Goal: Task Accomplishment & Management: Use online tool/utility

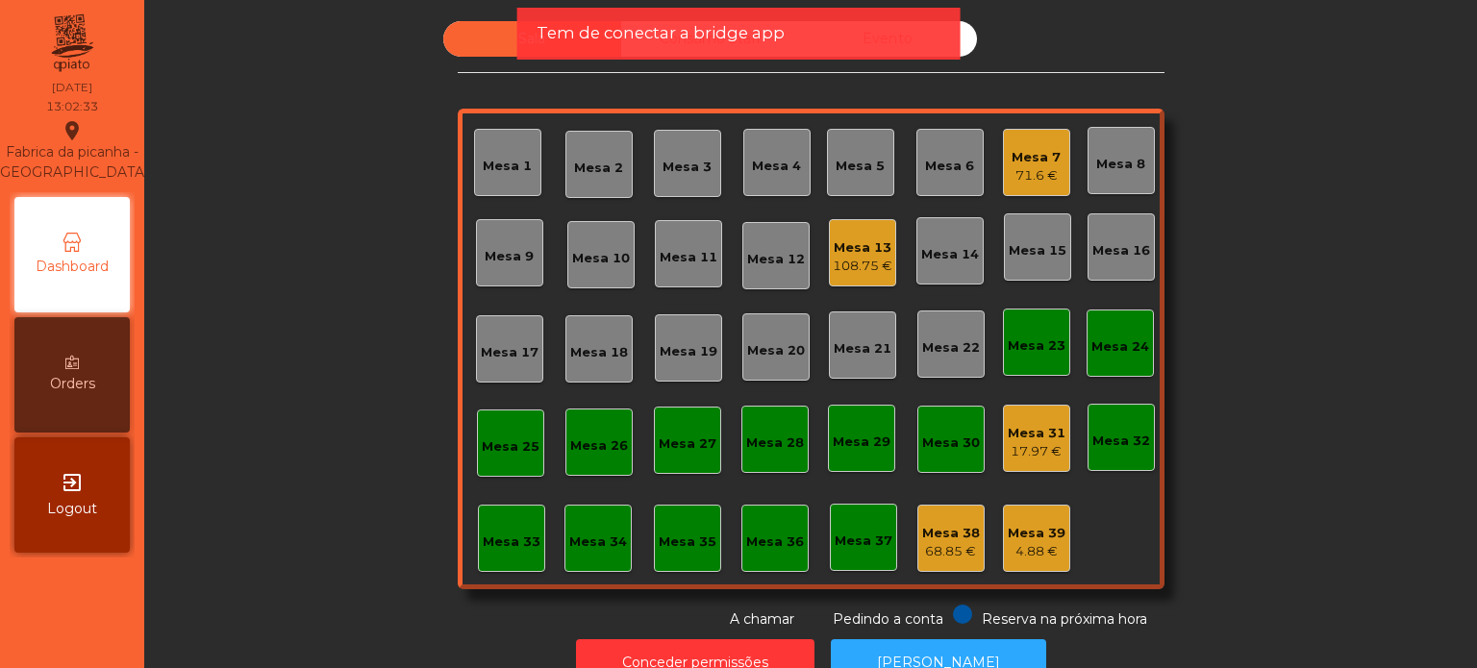
click at [659, 182] on div "Mesa 3" at bounding box center [687, 163] width 67 height 67
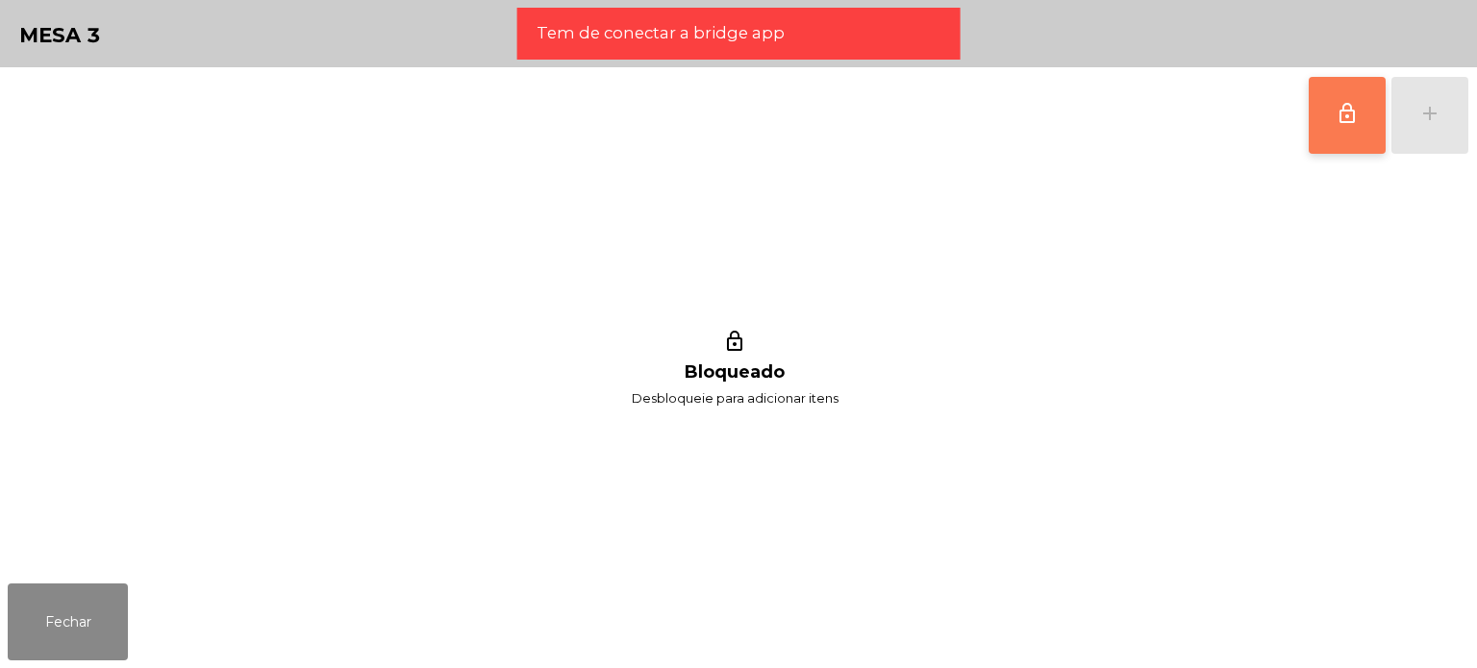
click at [1334, 132] on button "lock_outline" at bounding box center [1347, 115] width 77 height 77
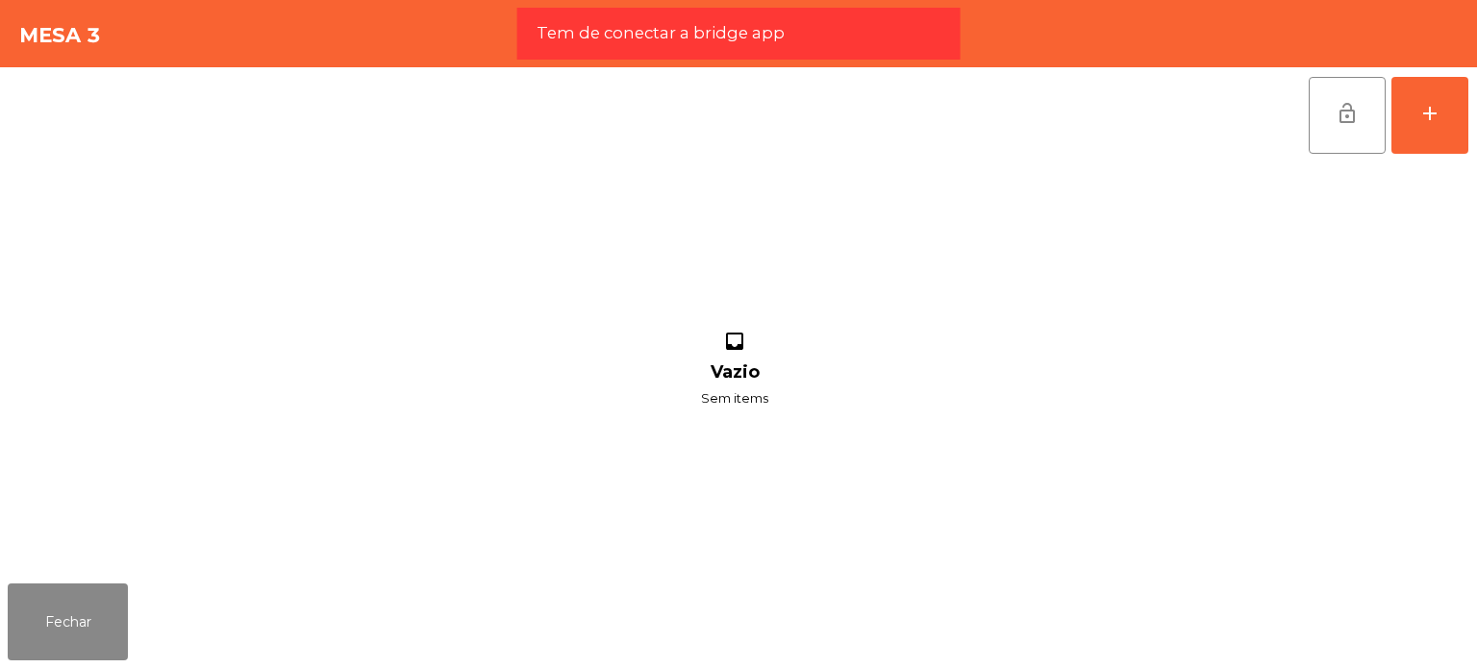
click at [1476, 126] on div "lock_open add inbox Vazio Sem items" at bounding box center [738, 321] width 1477 height 509
click at [77, 617] on button "Fechar" at bounding box center [68, 622] width 120 height 77
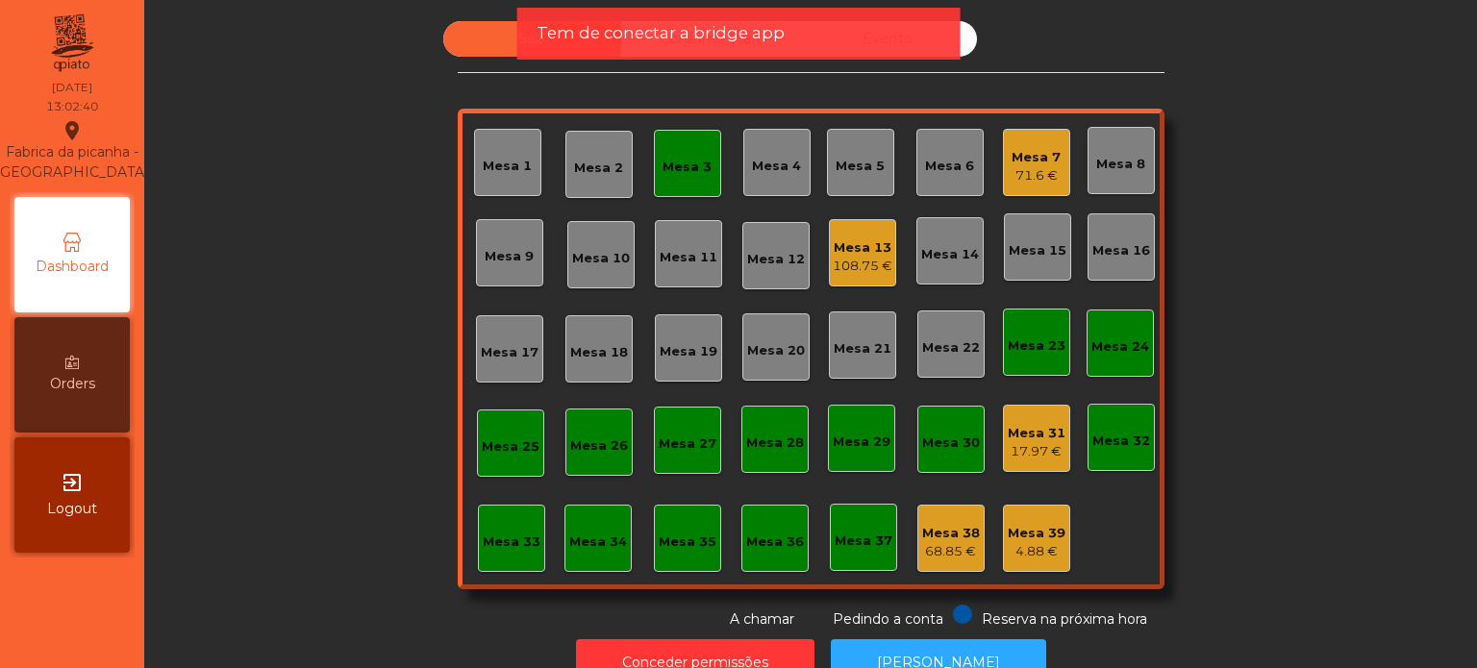
click at [584, 153] on div "Mesa 2" at bounding box center [598, 164] width 49 height 27
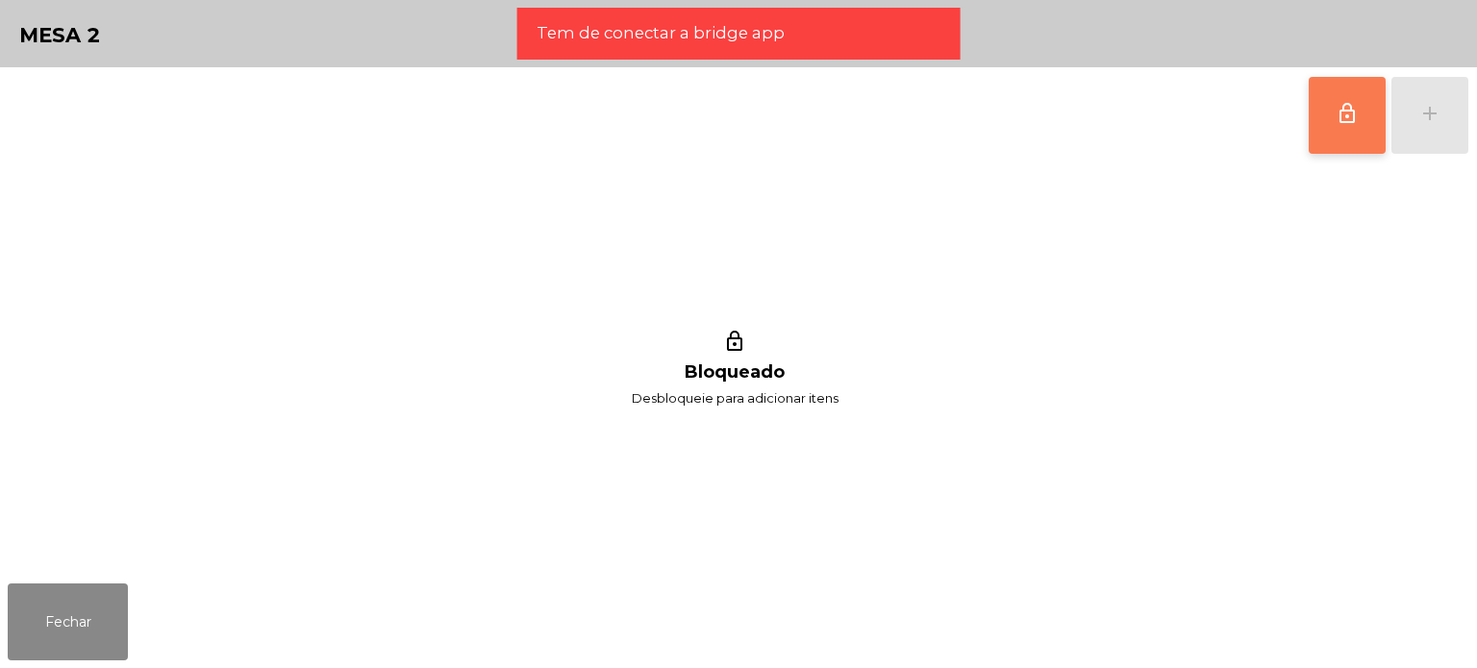
click at [1383, 126] on button "lock_outline" at bounding box center [1347, 115] width 77 height 77
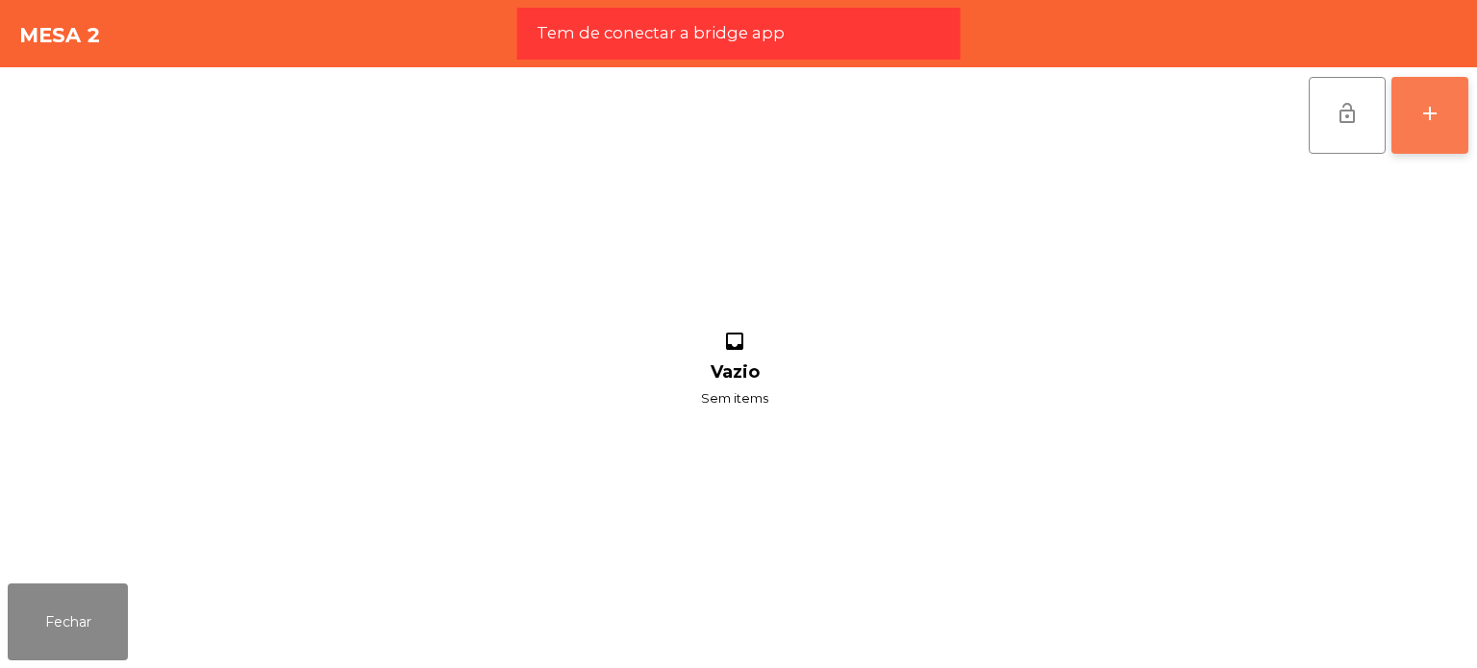
click at [1422, 135] on button "add" at bounding box center [1429, 115] width 77 height 77
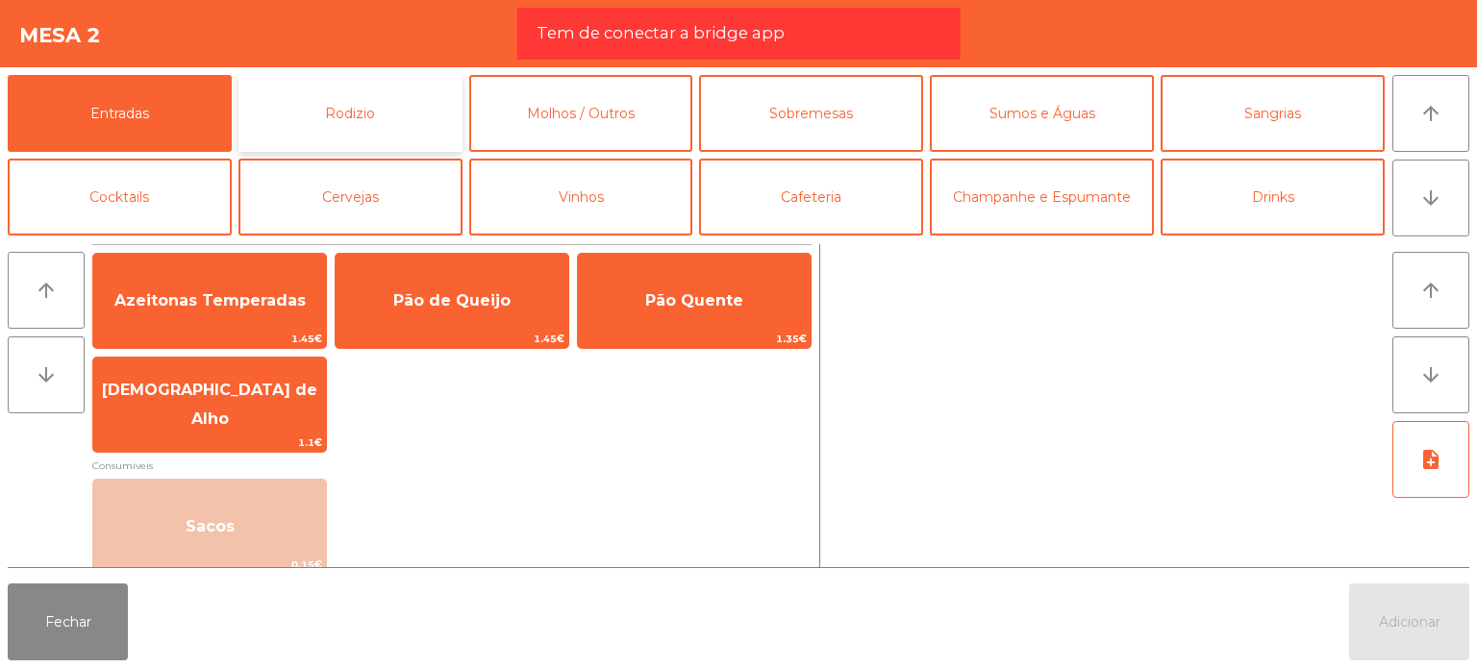
click at [388, 126] on button "Rodizio" at bounding box center [350, 113] width 224 height 77
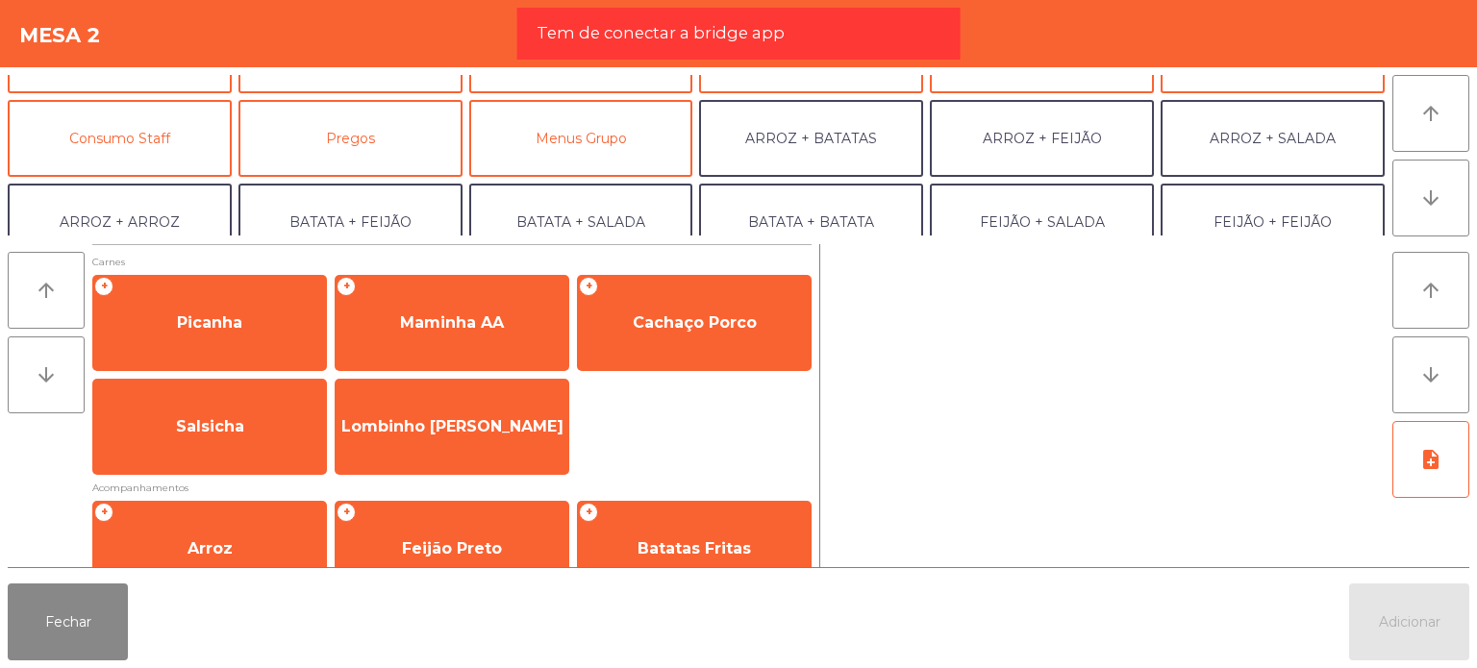
scroll to position [154, 0]
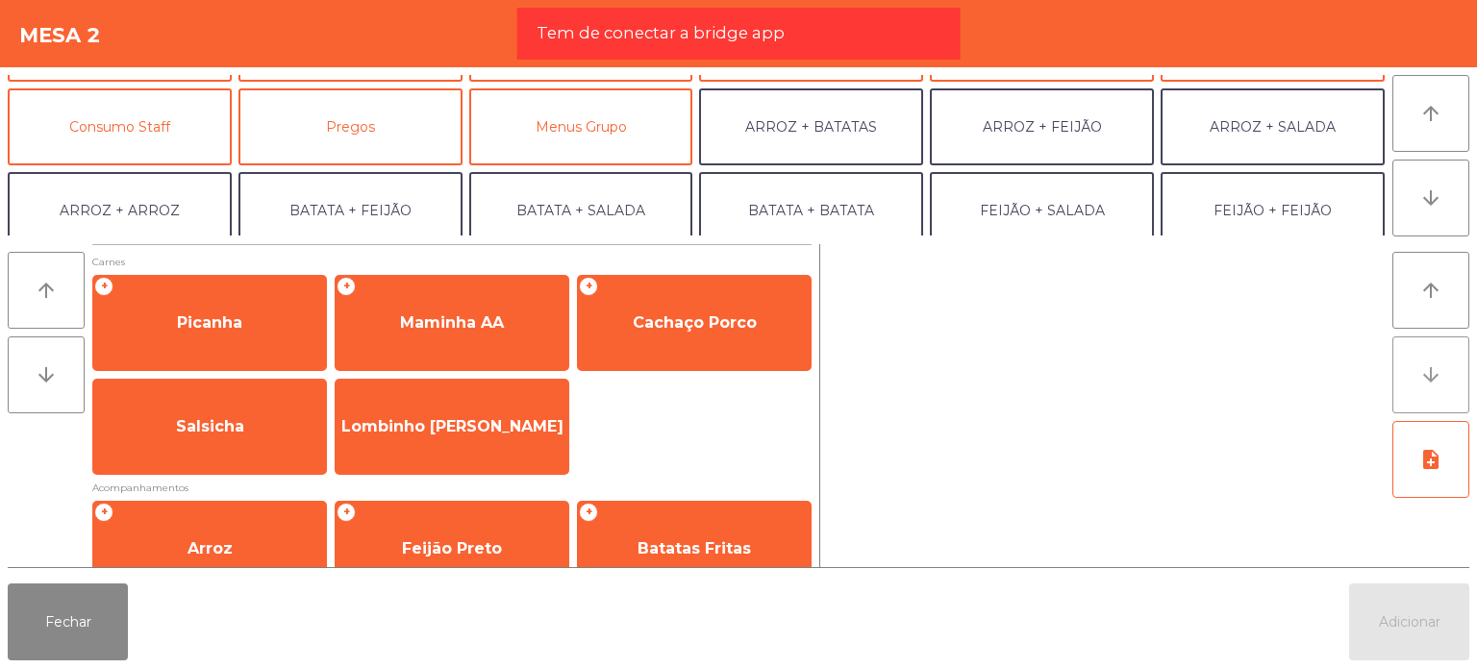
click at [1446, 377] on button "arrow_downward" at bounding box center [1430, 375] width 77 height 77
click at [28, 375] on button "arrow_downward" at bounding box center [46, 375] width 77 height 77
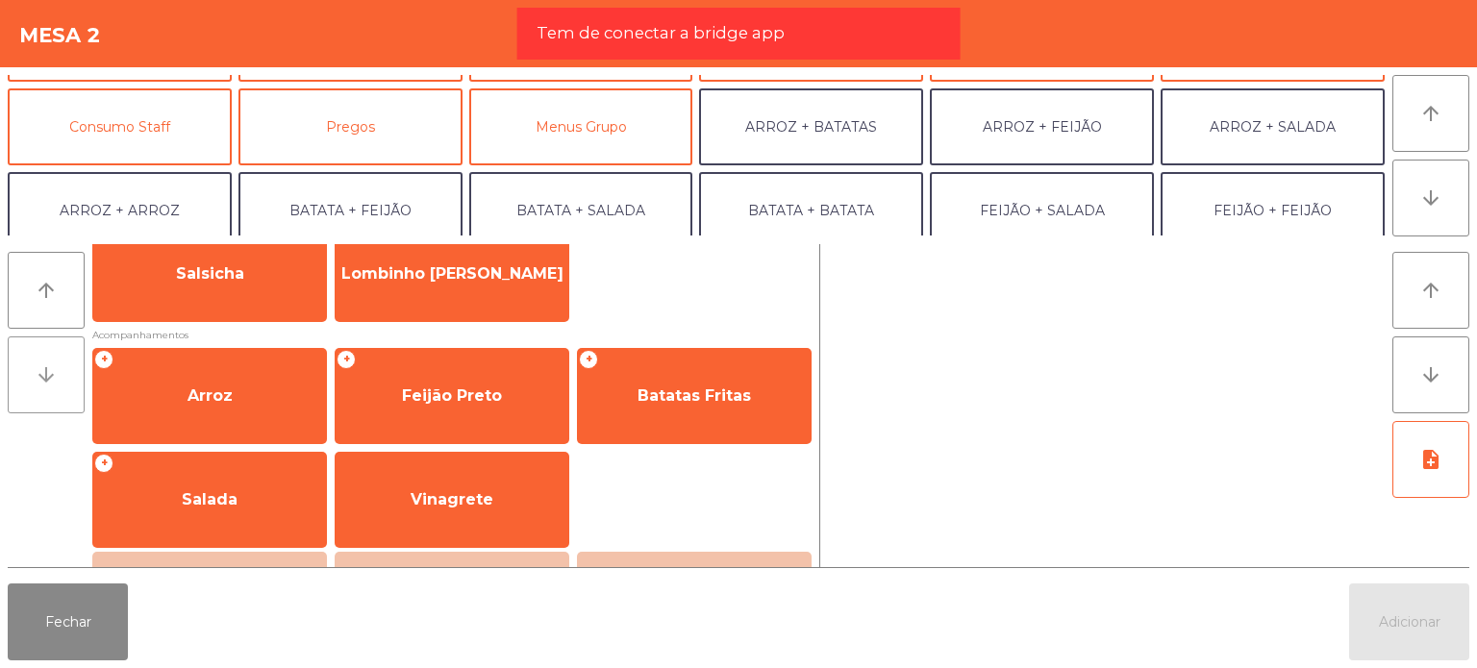
click at [28, 375] on button "arrow_downward" at bounding box center [46, 375] width 77 height 77
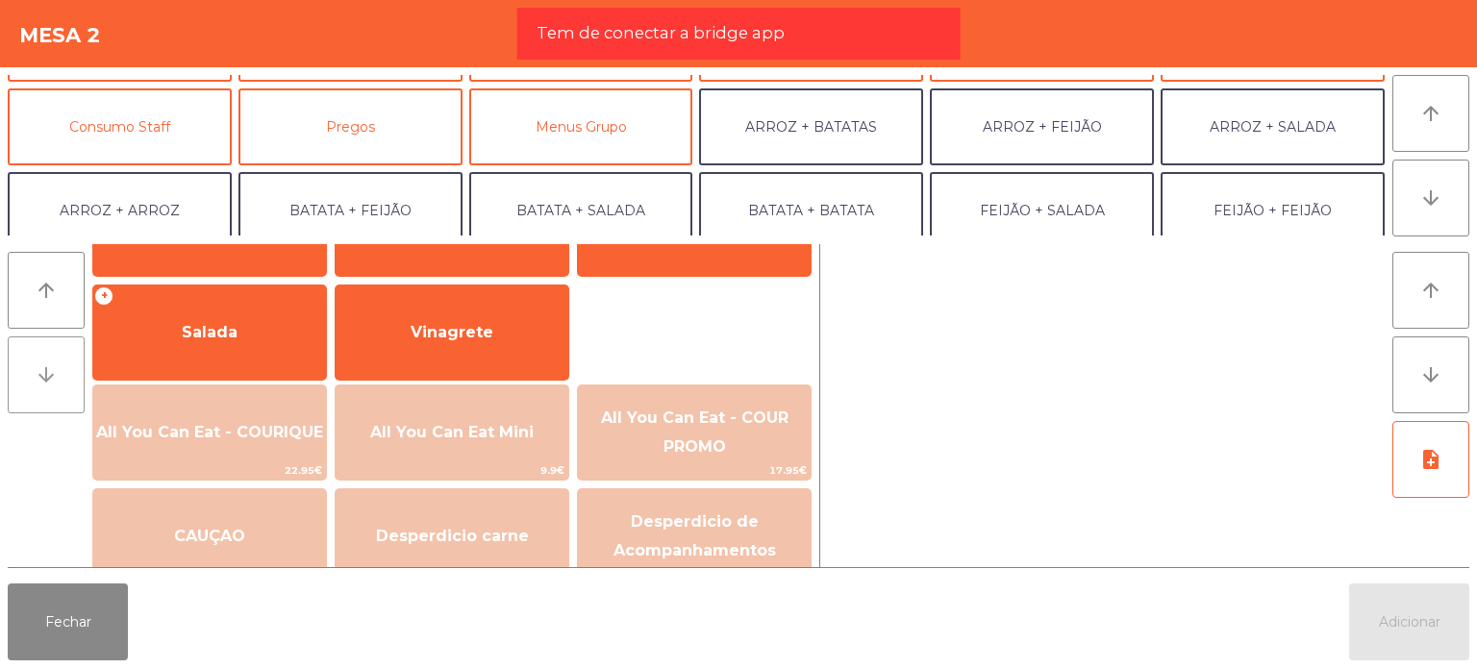
scroll to position [321, 0]
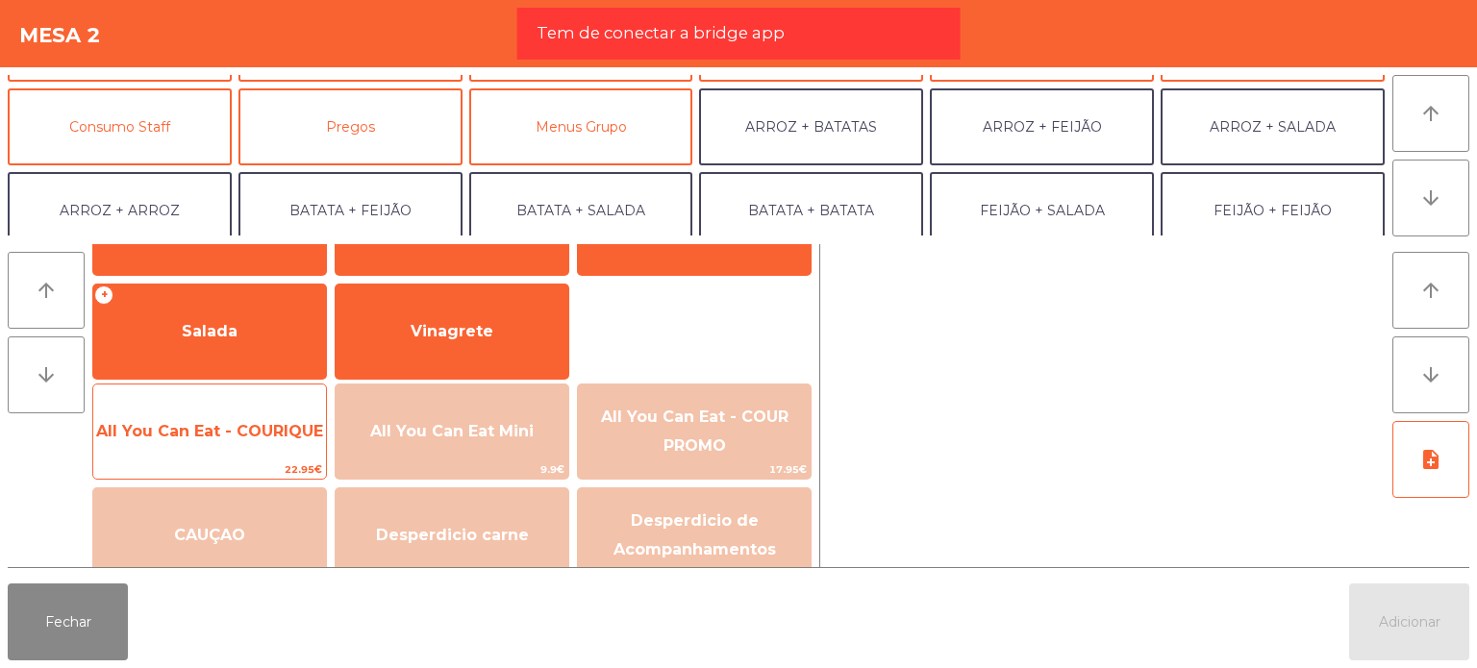
click at [248, 461] on span "22.95€" at bounding box center [209, 470] width 233 height 18
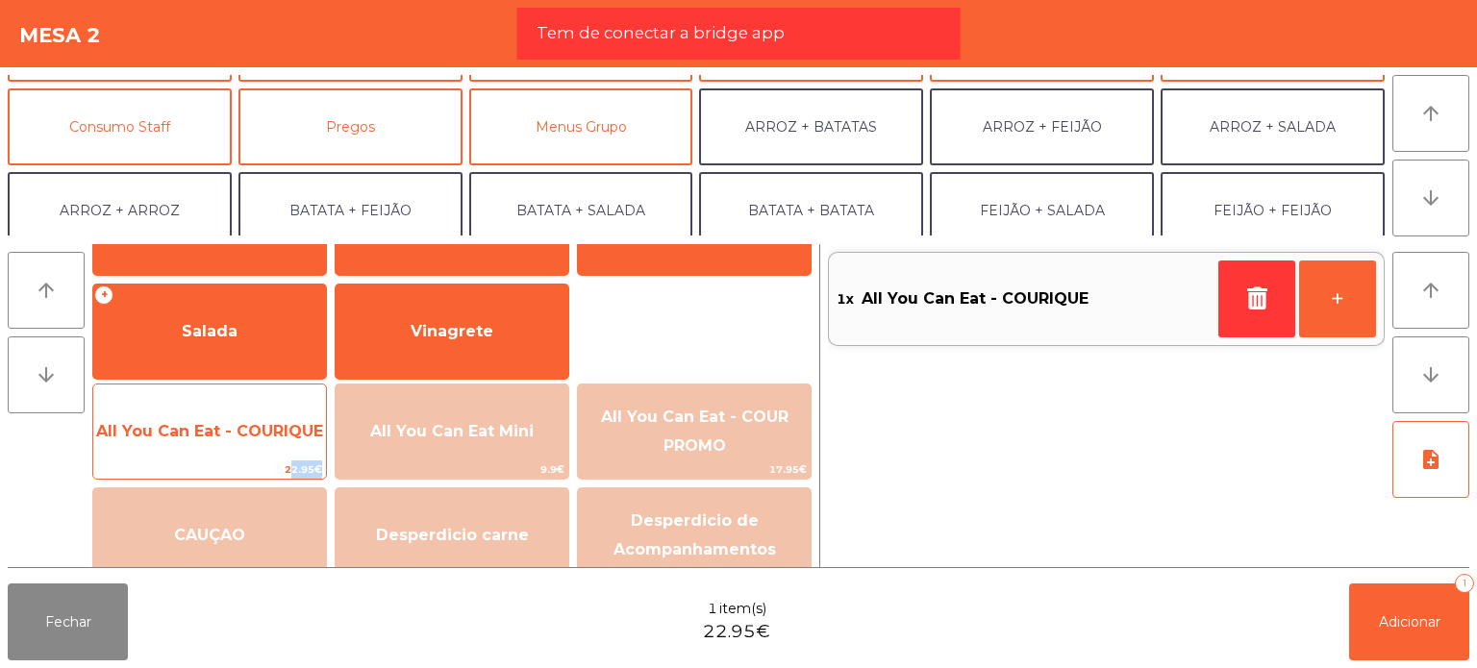
click at [248, 461] on span "22.95€" at bounding box center [209, 470] width 233 height 18
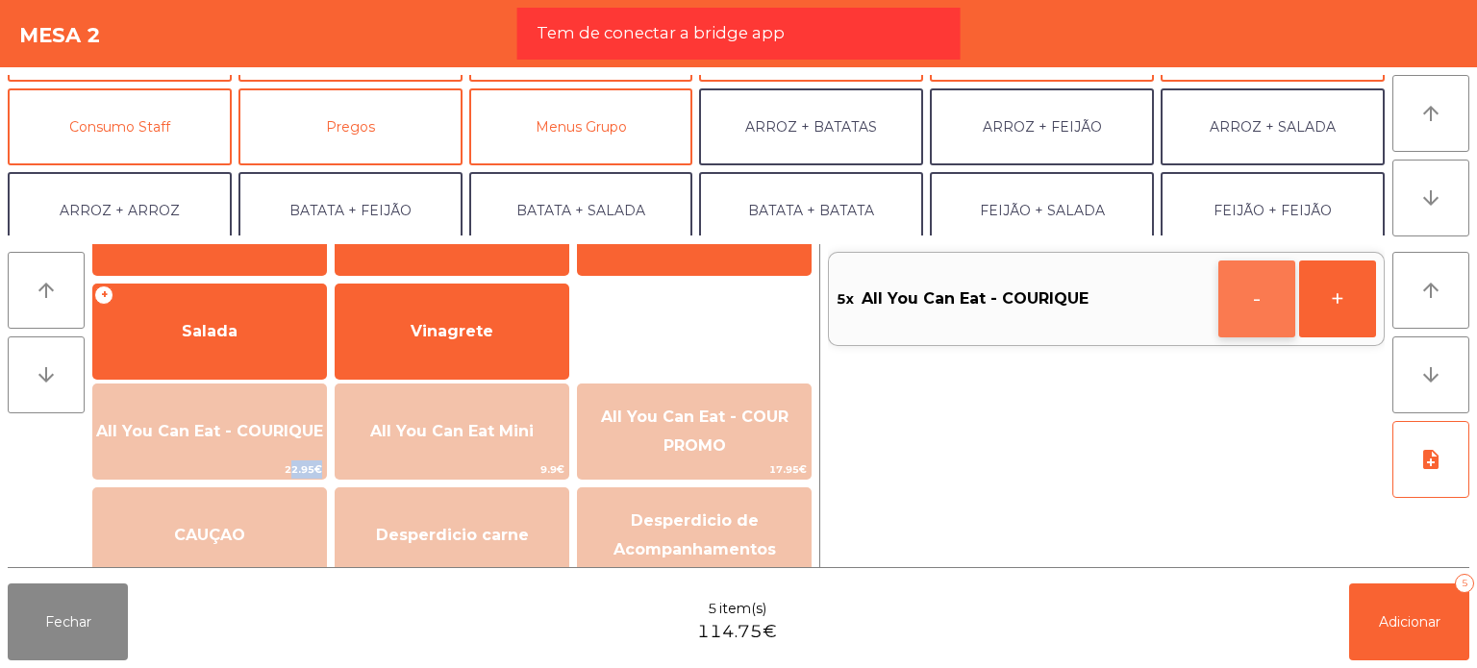
click at [1266, 324] on button "-" at bounding box center [1256, 299] width 77 height 77
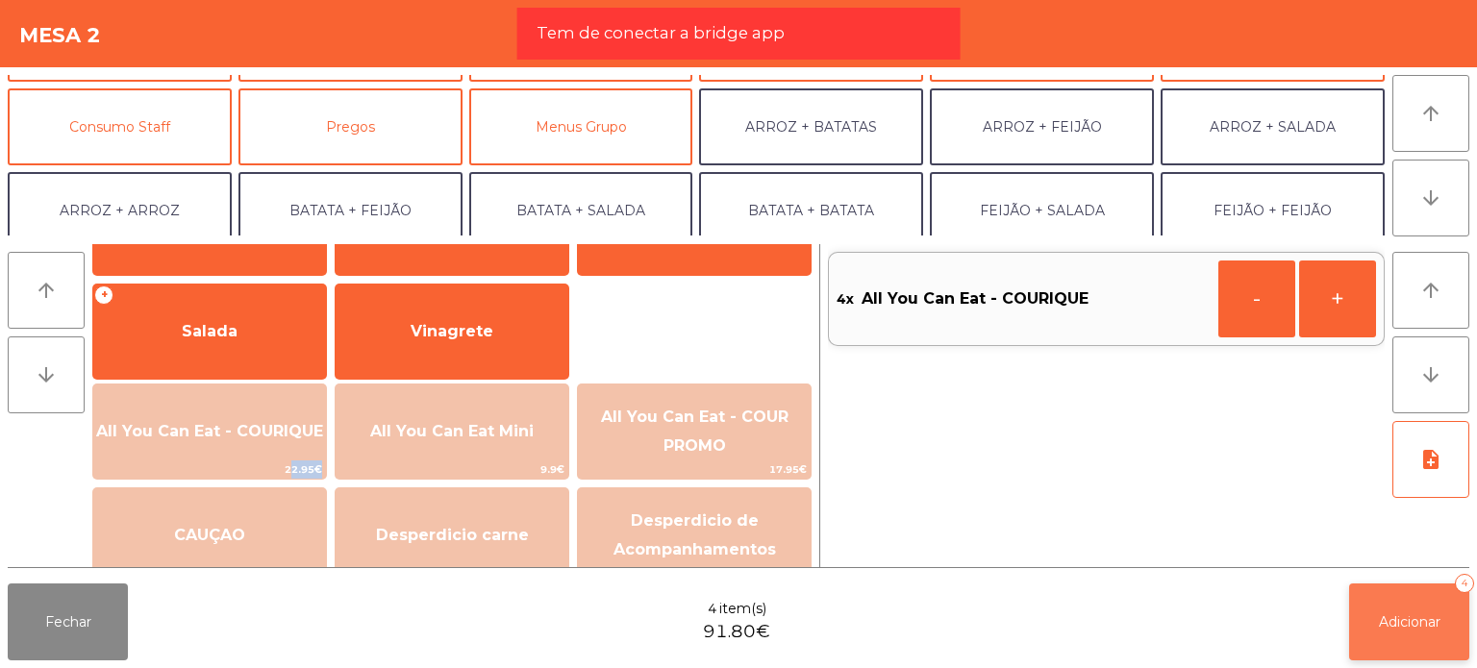
click at [1385, 626] on span "Adicionar" at bounding box center [1410, 621] width 62 height 17
